Goal: Task Accomplishment & Management: Use online tool/utility

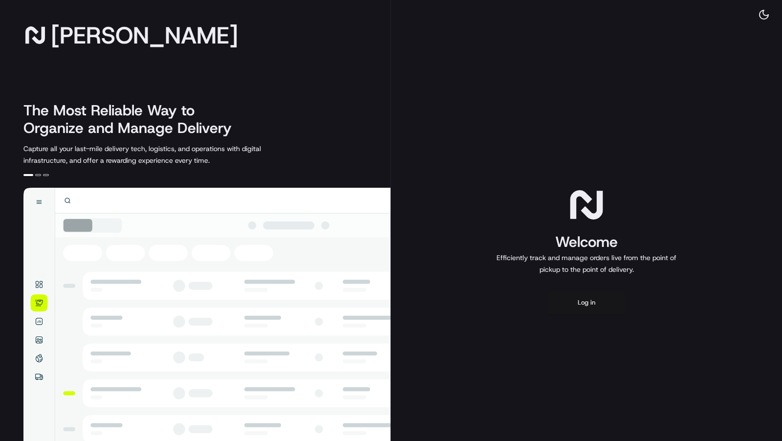
click at [591, 303] on button "Log in" at bounding box center [587, 302] width 78 height 23
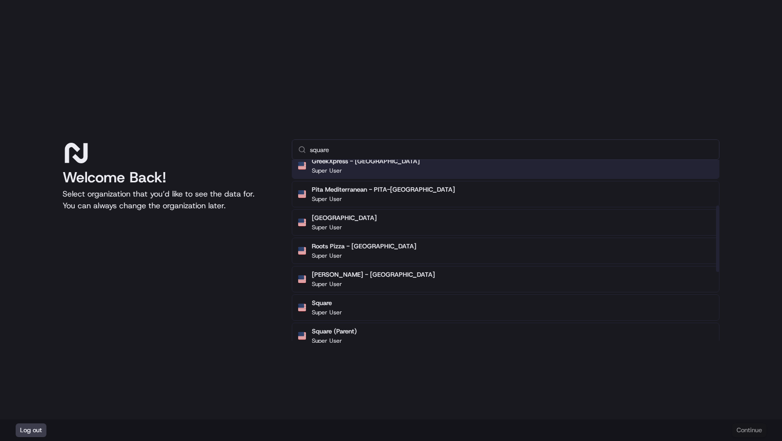
scroll to position [125, 0]
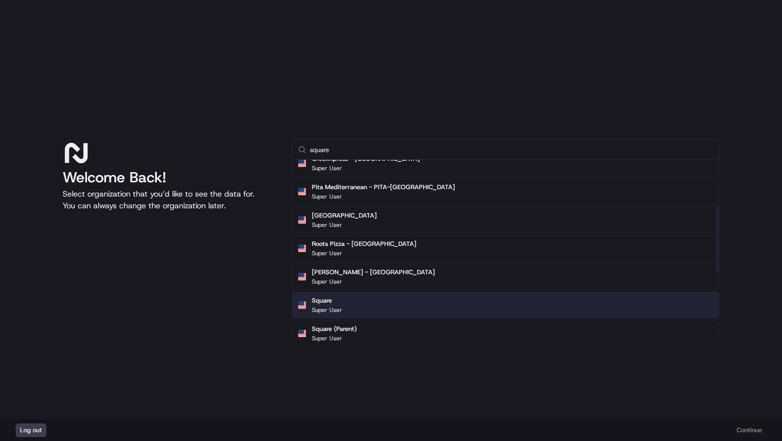
type input "square"
click at [388, 300] on div "Square Super User" at bounding box center [506, 305] width 428 height 26
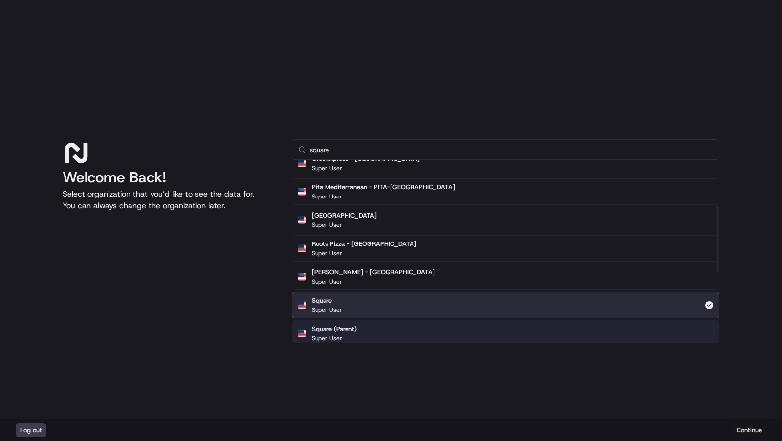
click at [761, 431] on button "Continue" at bounding box center [750, 430] width 34 height 14
